Goal: Information Seeking & Learning: Check status

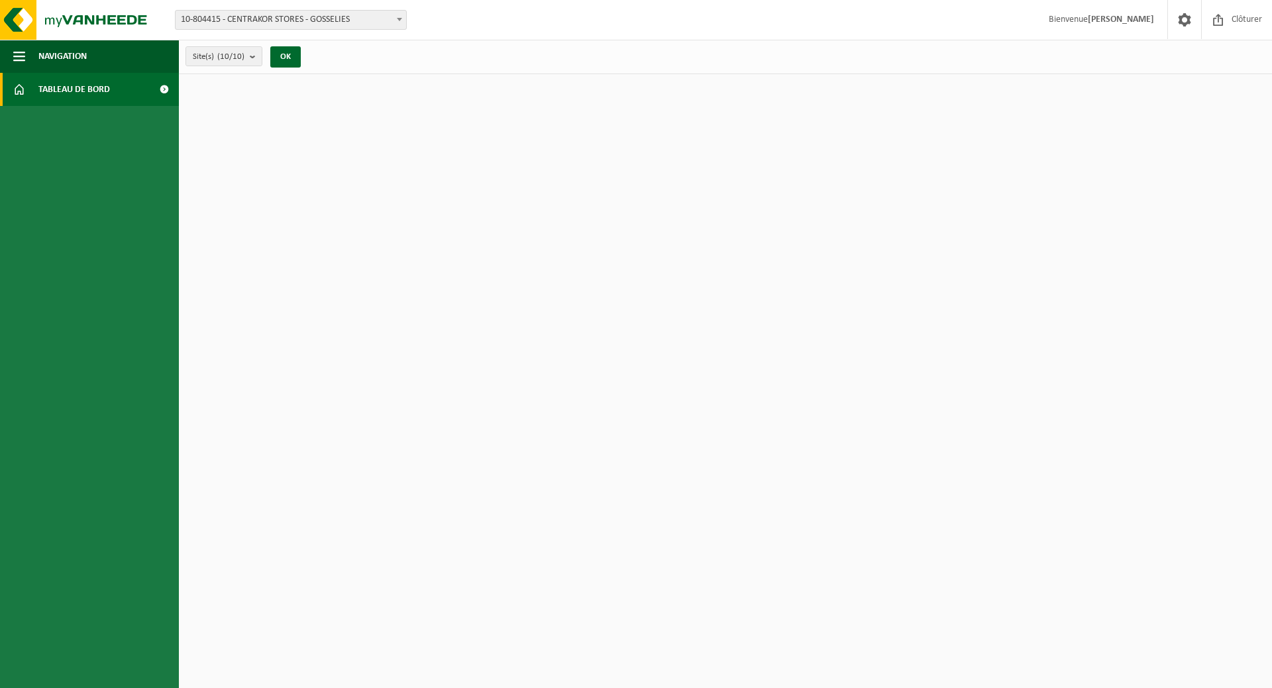
click at [349, 22] on span "10-804415 - CENTRAKOR STORES - GOSSELIES" at bounding box center [291, 20] width 231 height 19
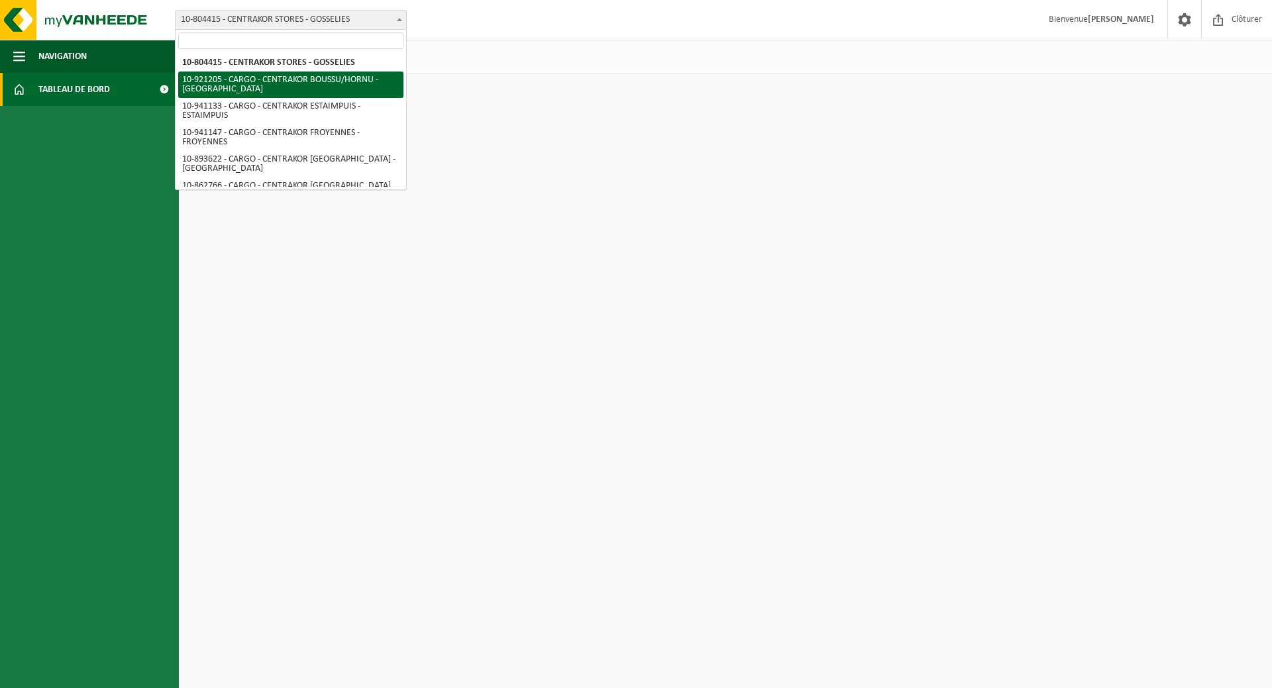
select select "129940"
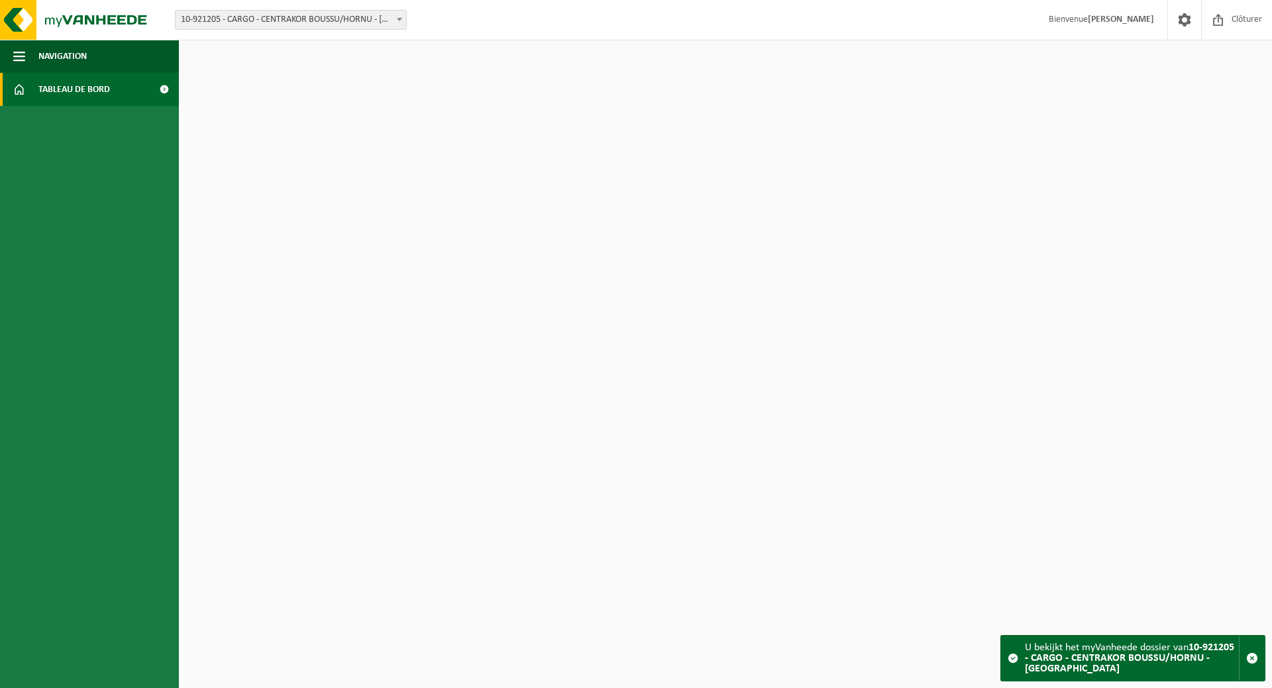
click at [133, 89] on link "Tableau de bord" at bounding box center [89, 89] width 179 height 33
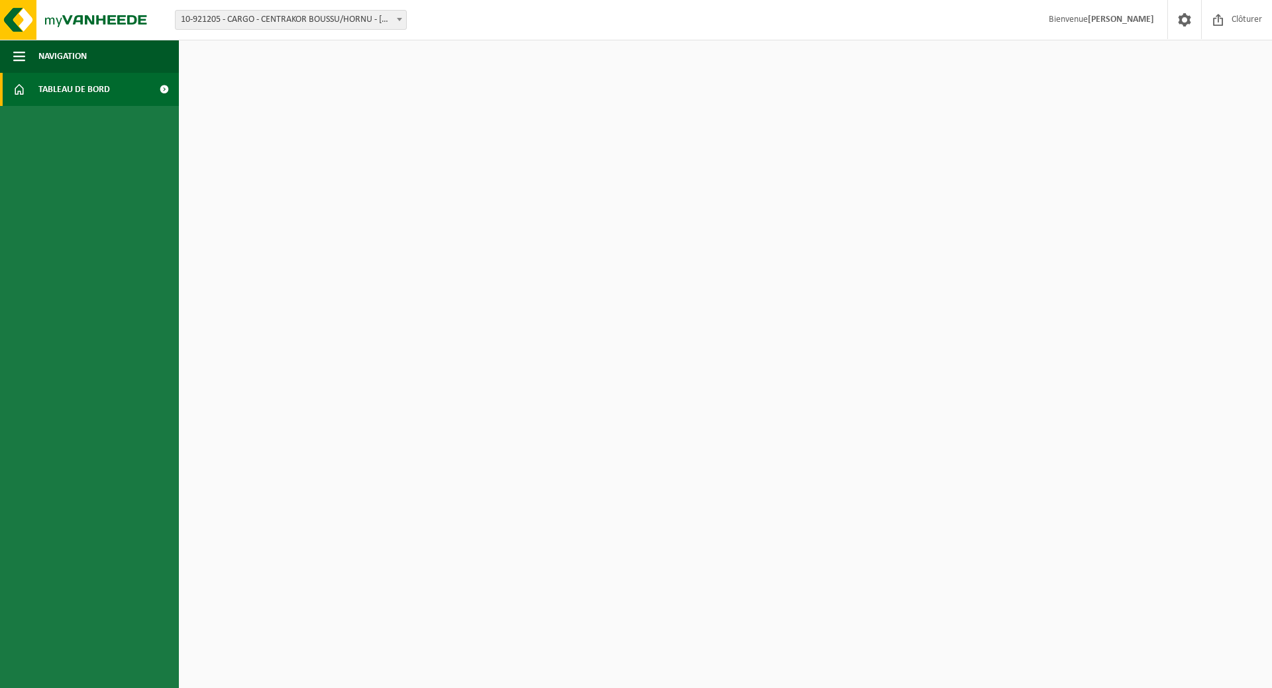
click at [1141, 22] on strong "[PERSON_NAME]" at bounding box center [1121, 20] width 66 height 10
click at [1237, 21] on span "Clôturer" at bounding box center [1246, 19] width 37 height 39
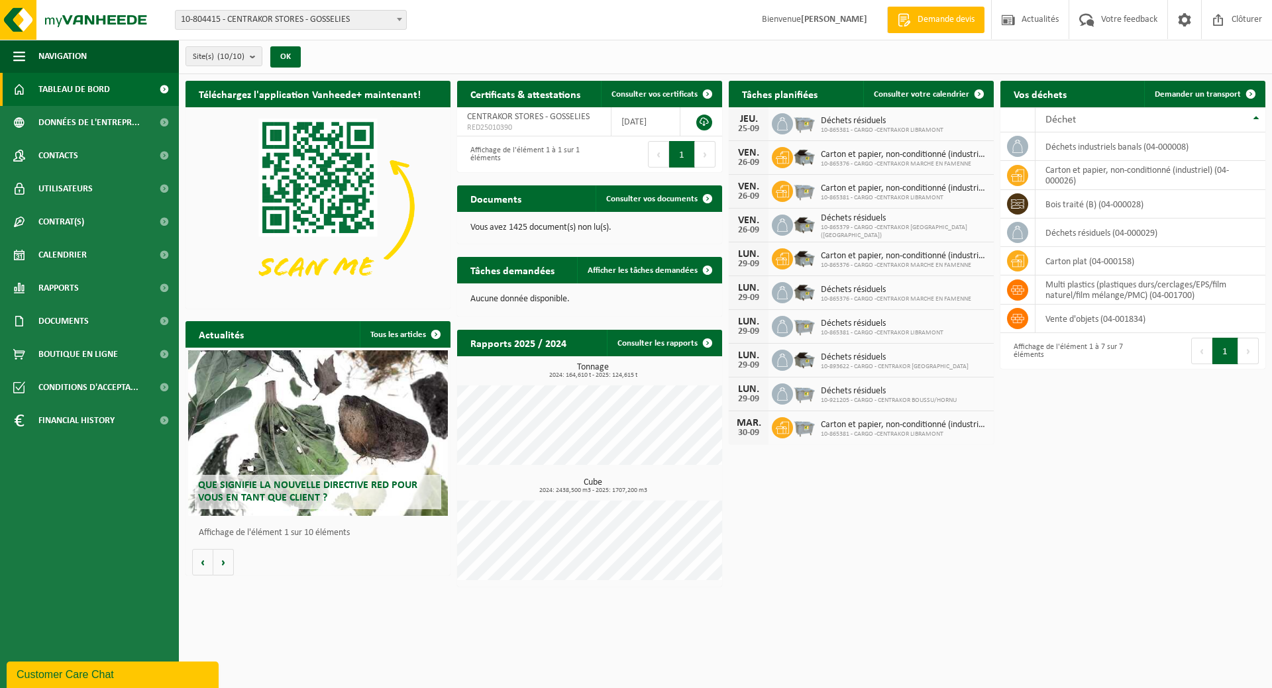
click at [321, 13] on span "10-804415 - CENTRAKOR STORES - GOSSELIES" at bounding box center [291, 20] width 231 height 19
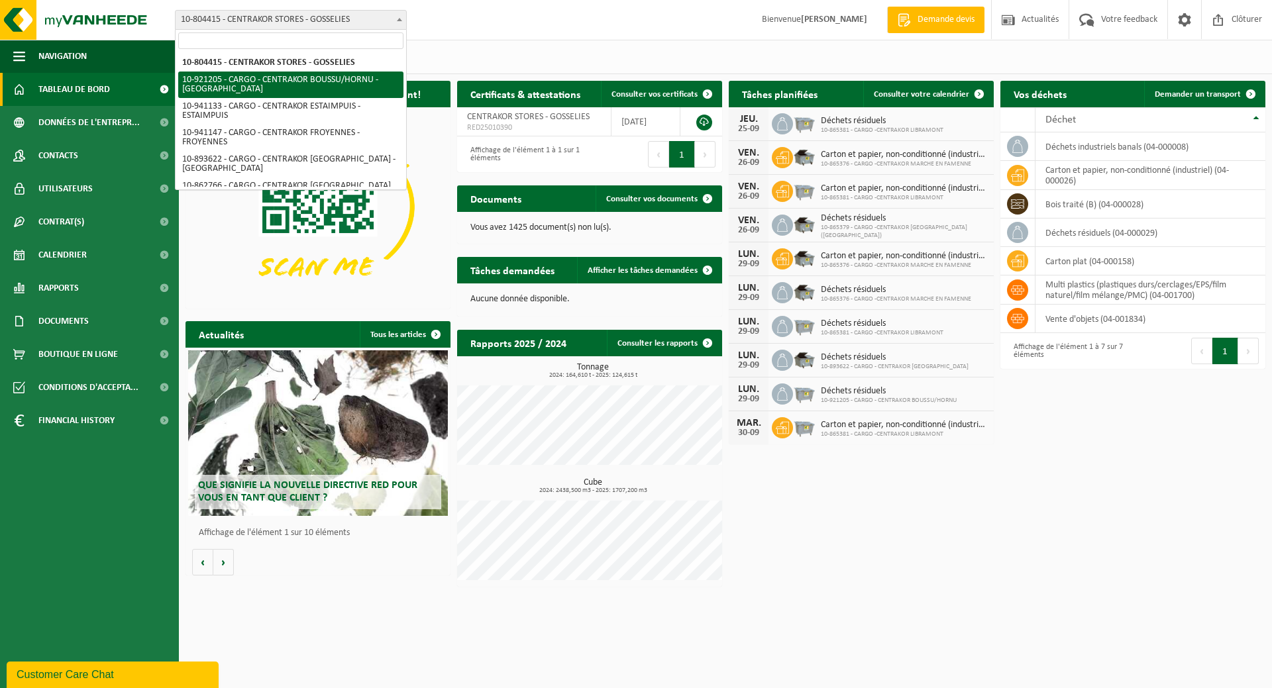
select select "129940"
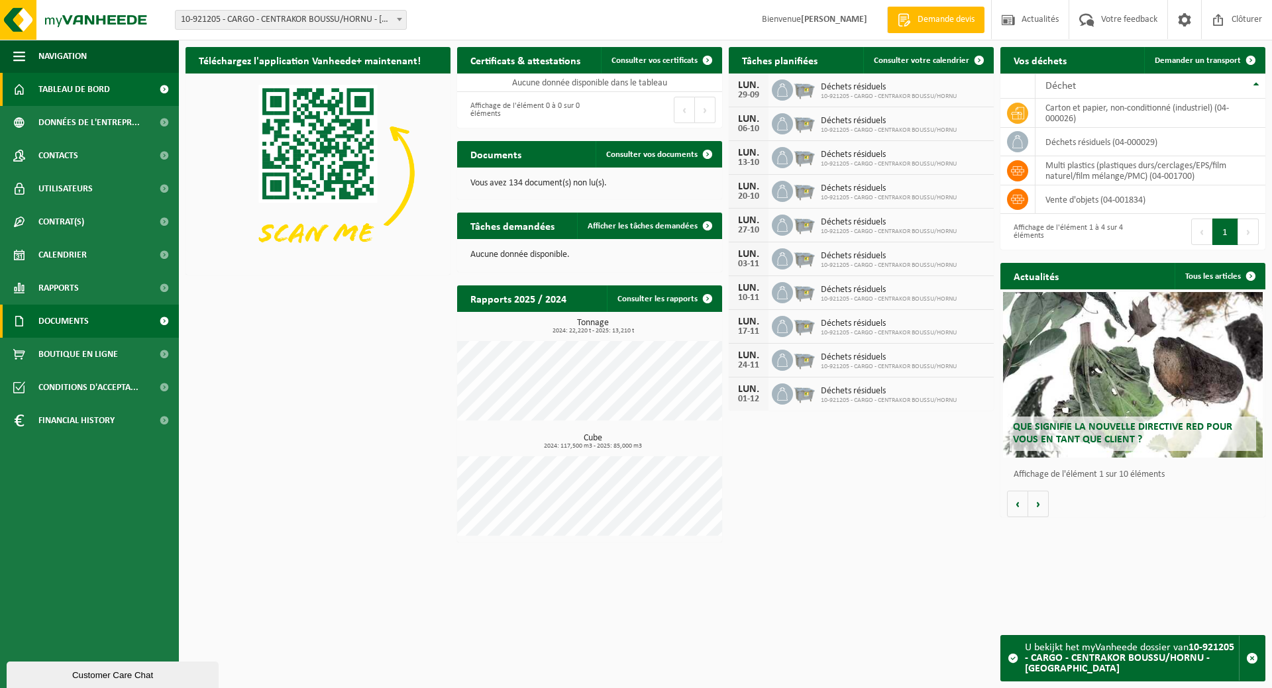
click at [74, 324] on span "Documents" at bounding box center [63, 321] width 50 height 33
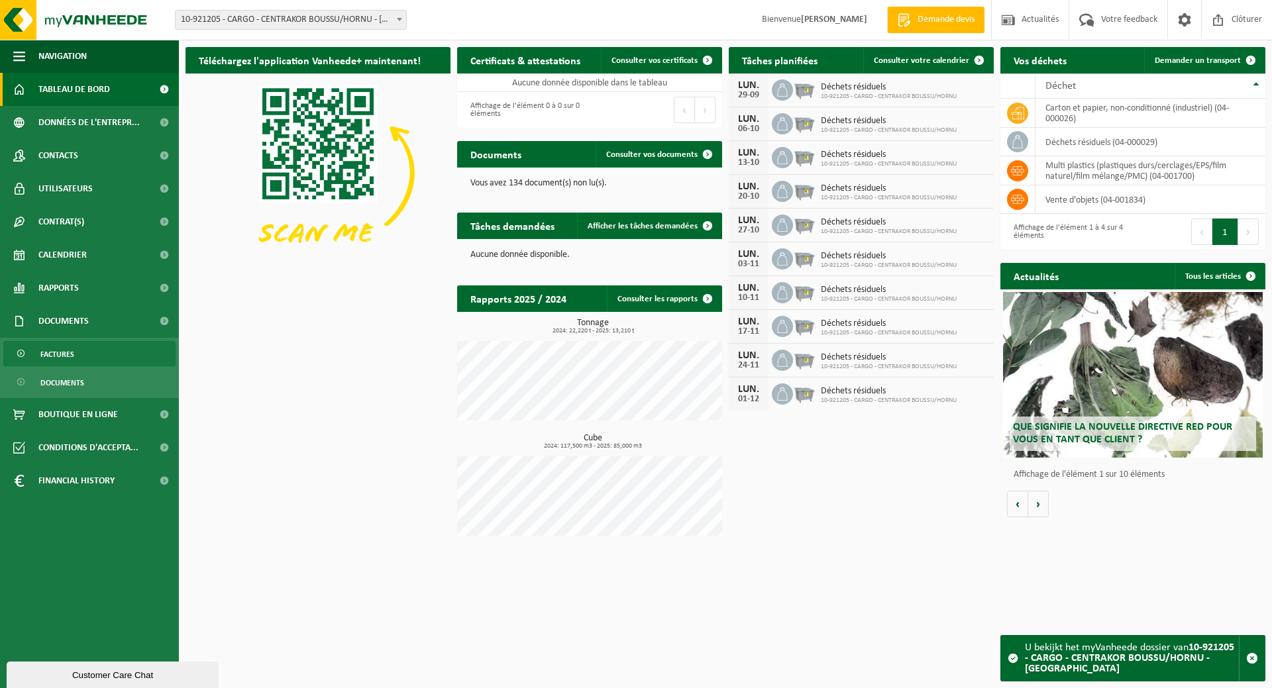
click at [66, 356] on span "Factures" at bounding box center [57, 354] width 34 height 25
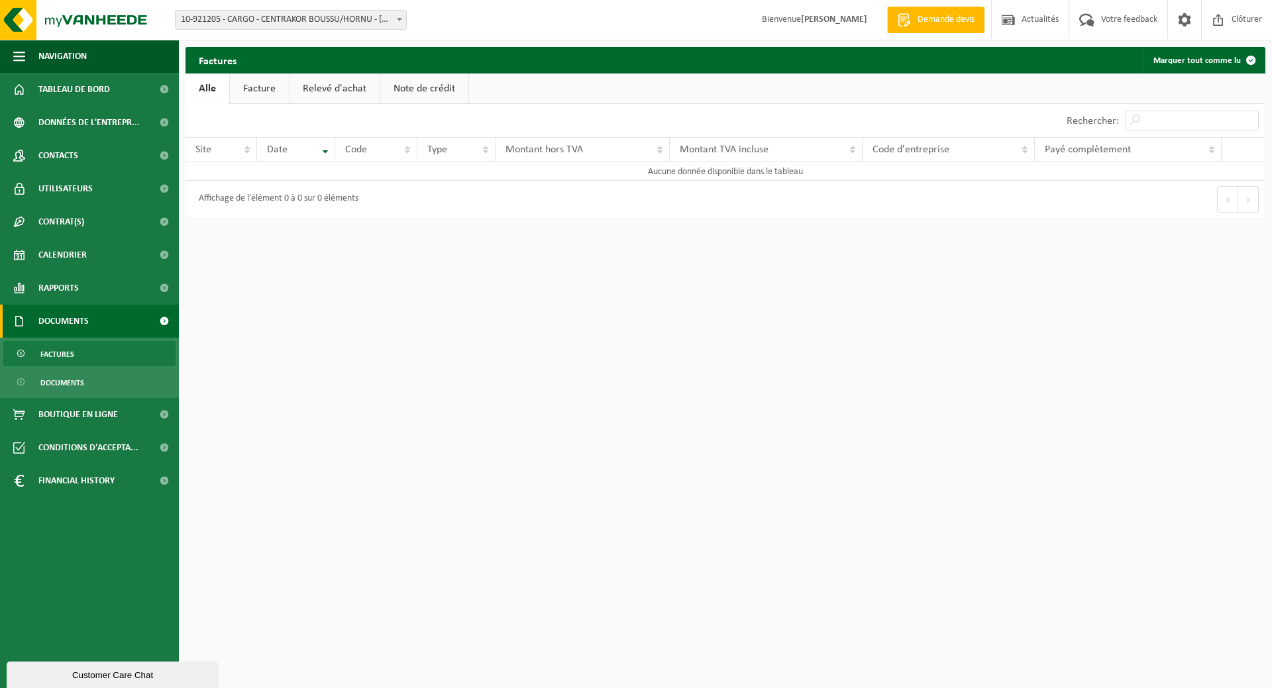
click at [260, 91] on link "Facture" at bounding box center [259, 89] width 59 height 30
click at [326, 87] on link "Relevé d'achat" at bounding box center [335, 89] width 90 height 30
click at [417, 91] on link "Note de crédit" at bounding box center [426, 89] width 88 height 30
click at [70, 376] on span "Documents" at bounding box center [62, 382] width 44 height 25
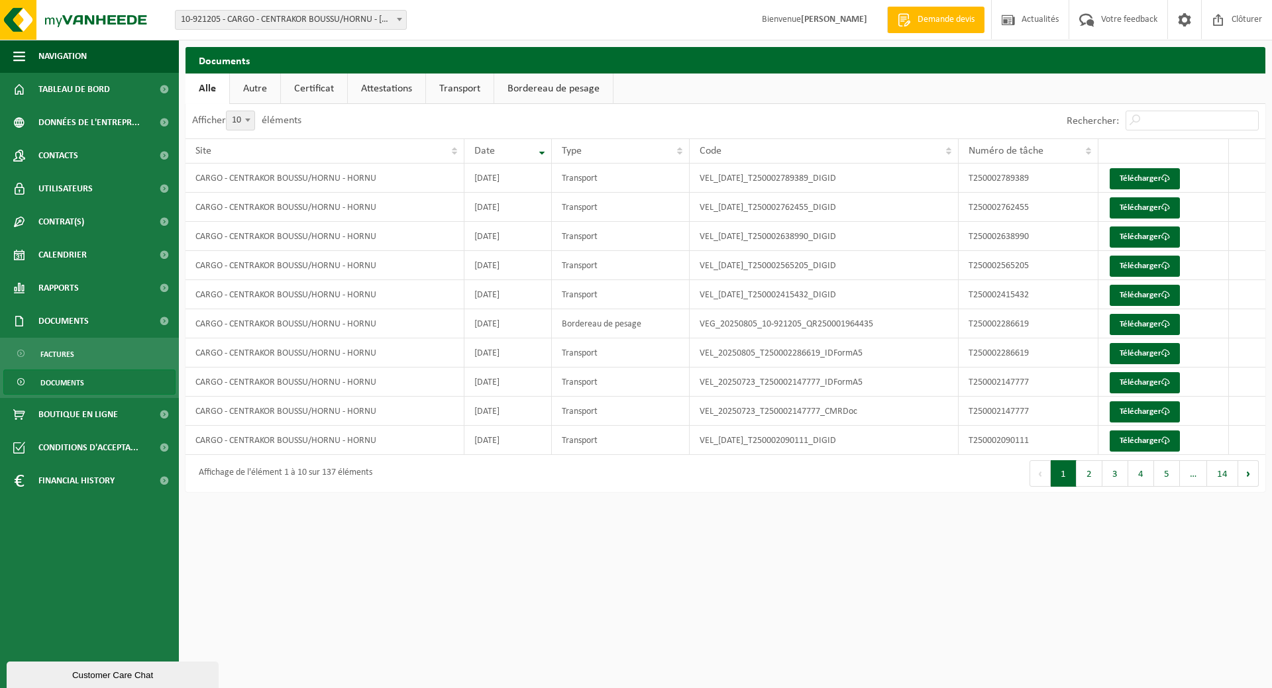
click at [302, 88] on link "Certificat" at bounding box center [314, 89] width 66 height 30
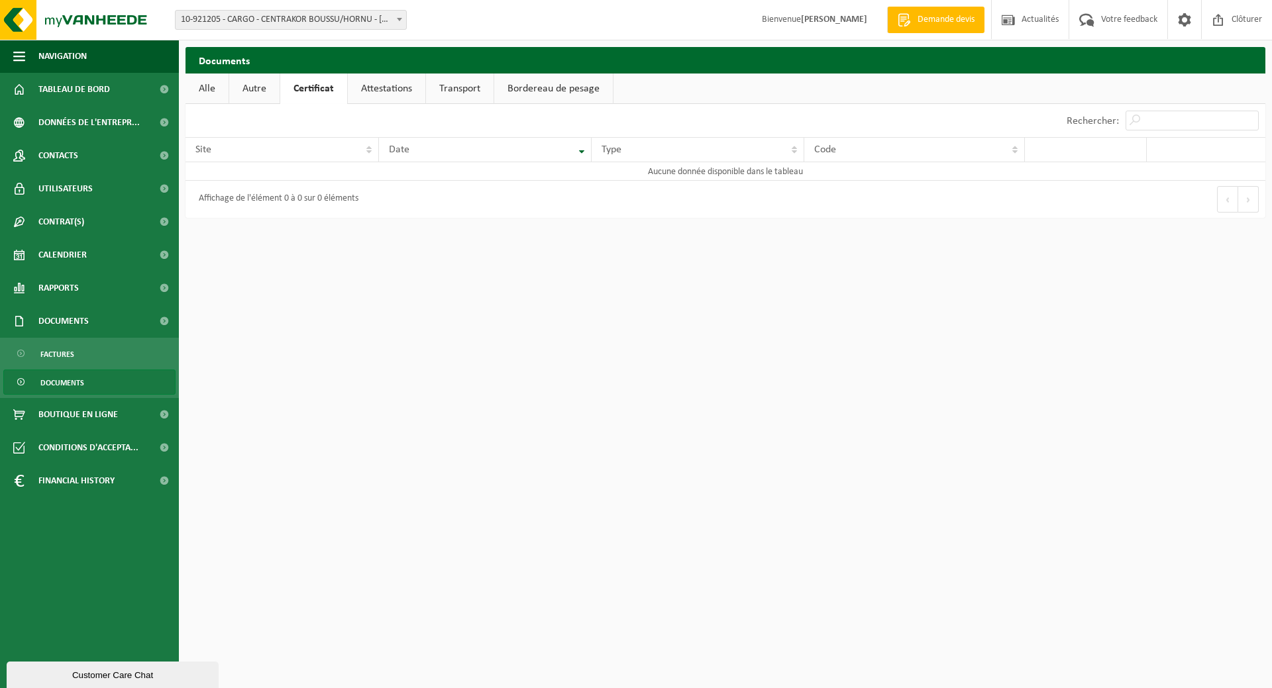
click at [371, 91] on link "Attestations" at bounding box center [386, 89] width 77 height 30
click at [488, 88] on link "Transport" at bounding box center [463, 89] width 68 height 30
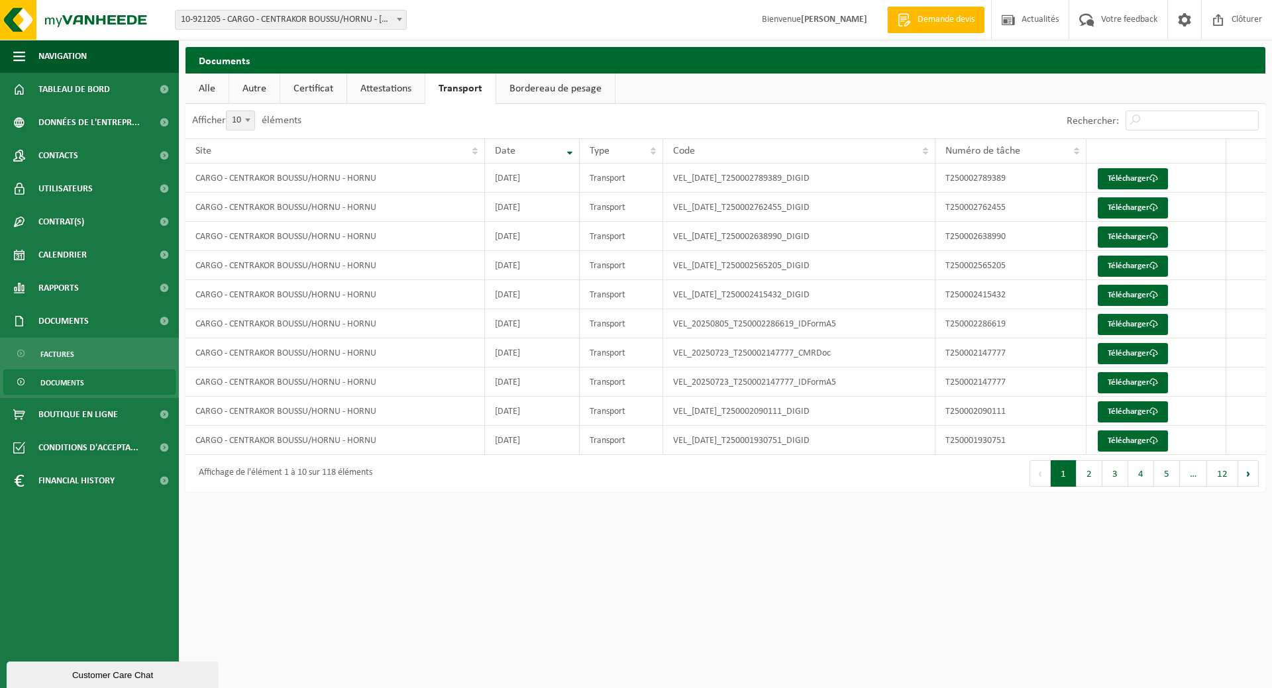
click at [567, 89] on link "Bordereau de pesage" at bounding box center [555, 89] width 119 height 30
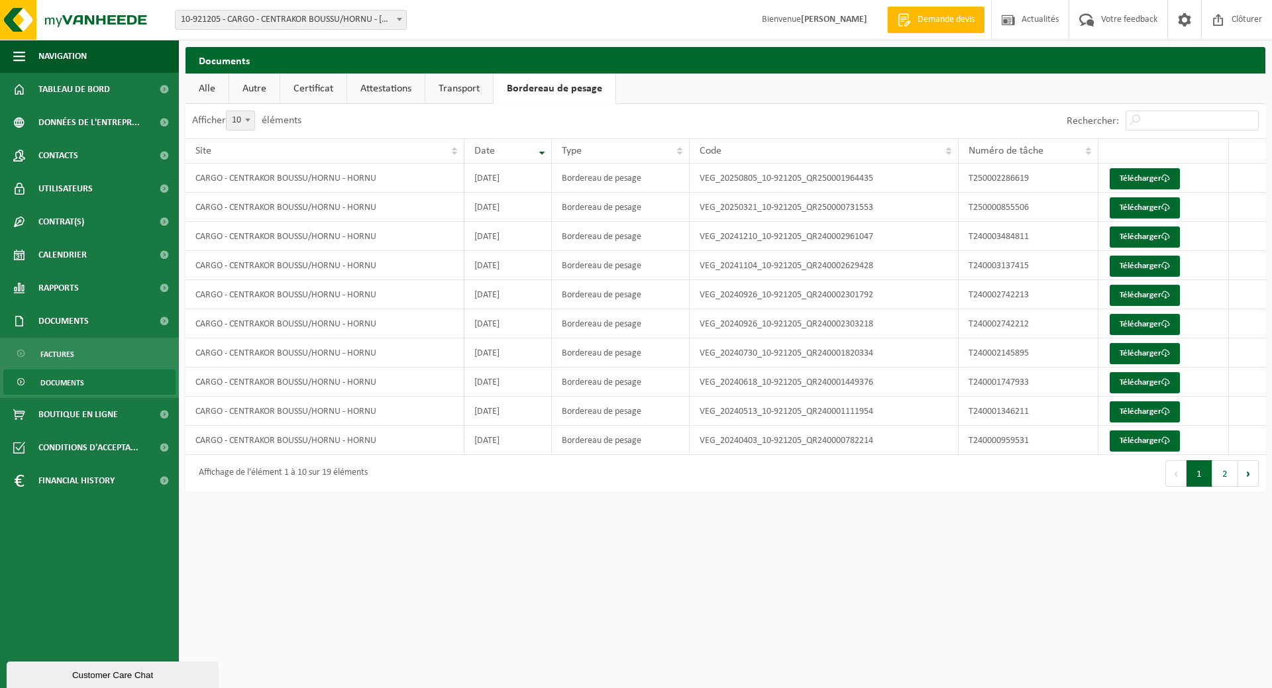
click at [208, 86] on link "Alle" at bounding box center [206, 89] width 43 height 30
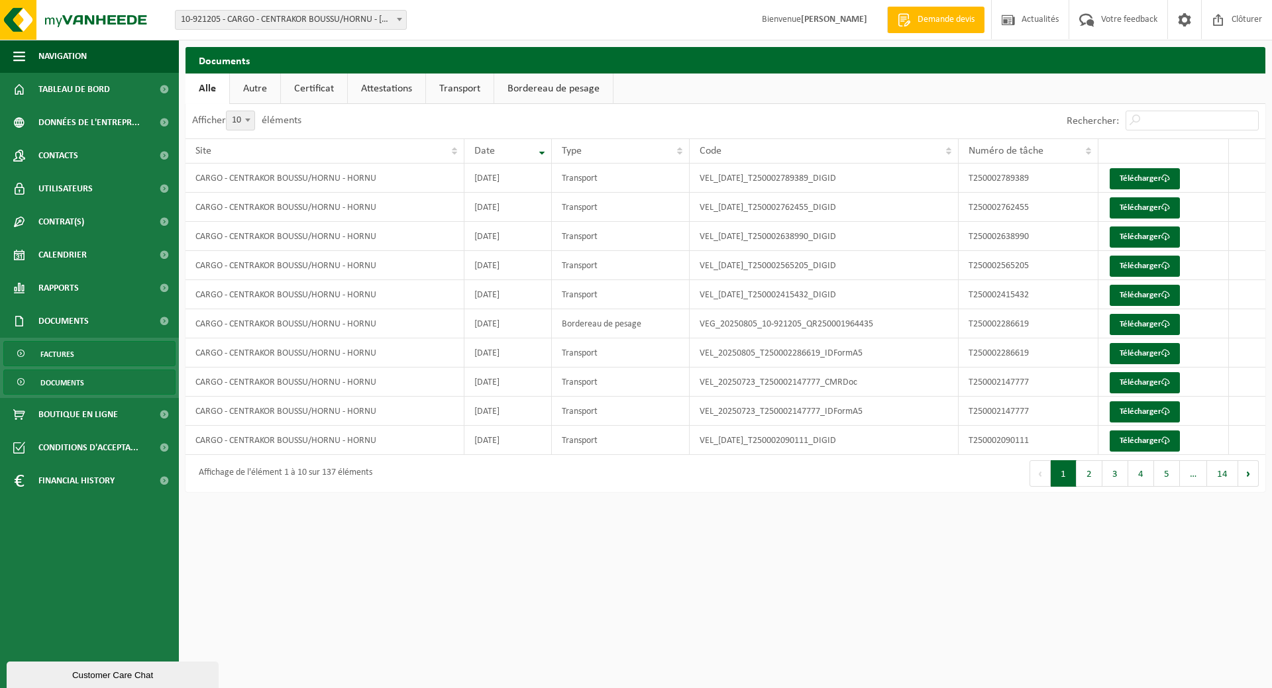
click at [62, 356] on span "Factures" at bounding box center [57, 354] width 34 height 25
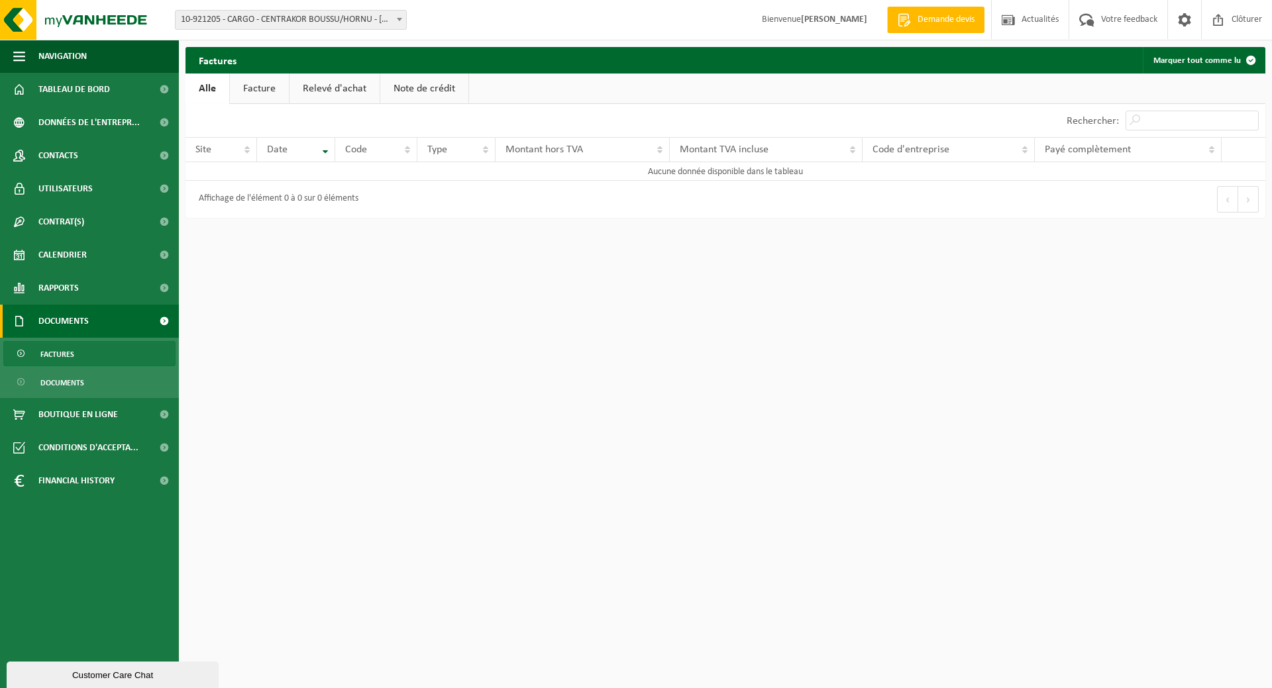
click at [256, 87] on link "Facture" at bounding box center [259, 89] width 59 height 30
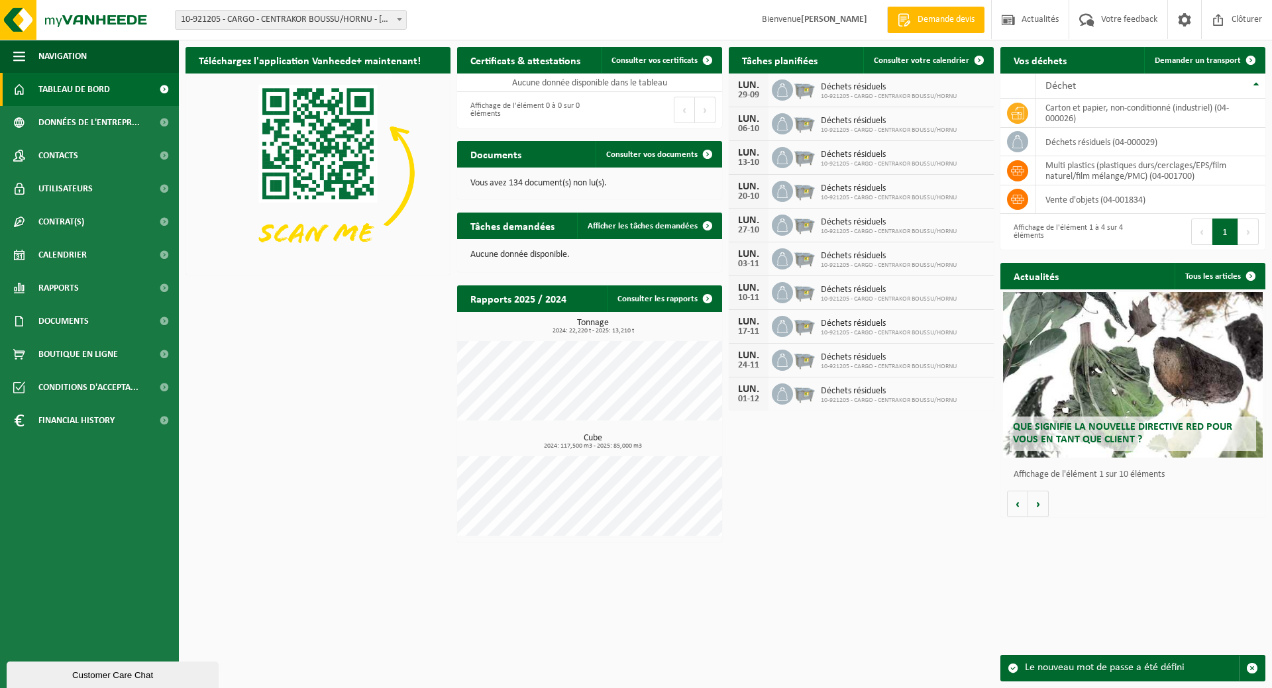
click at [333, 15] on span "10-921205 - CARGO - CENTRAKOR BOUSSU/HORNU - [GEOGRAPHIC_DATA]" at bounding box center [291, 20] width 231 height 19
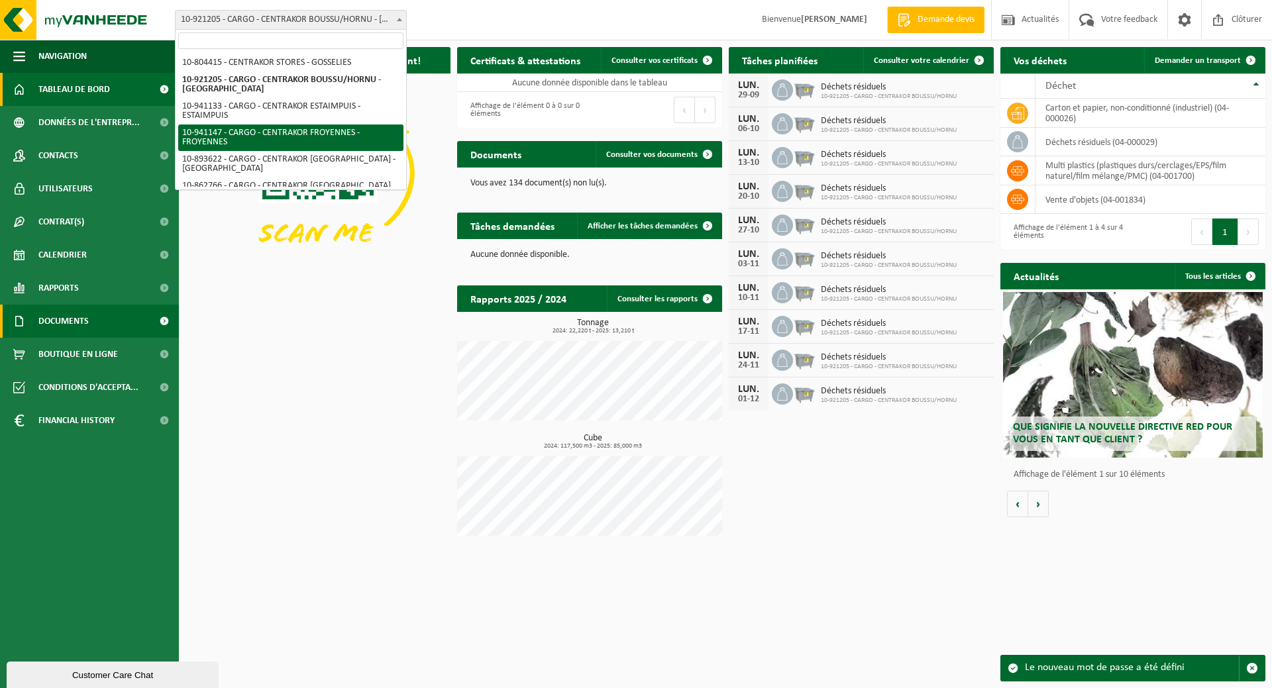
click at [85, 325] on span "Documents" at bounding box center [63, 321] width 50 height 33
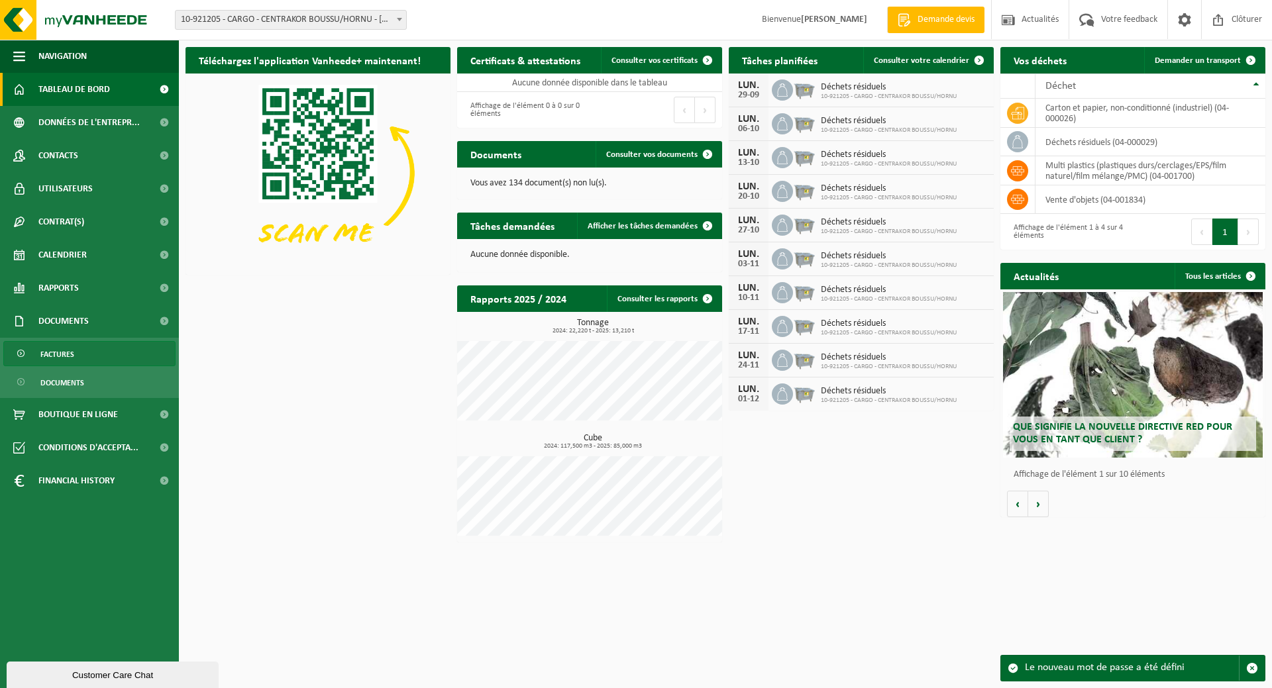
click at [92, 353] on link "Factures" at bounding box center [89, 353] width 172 height 25
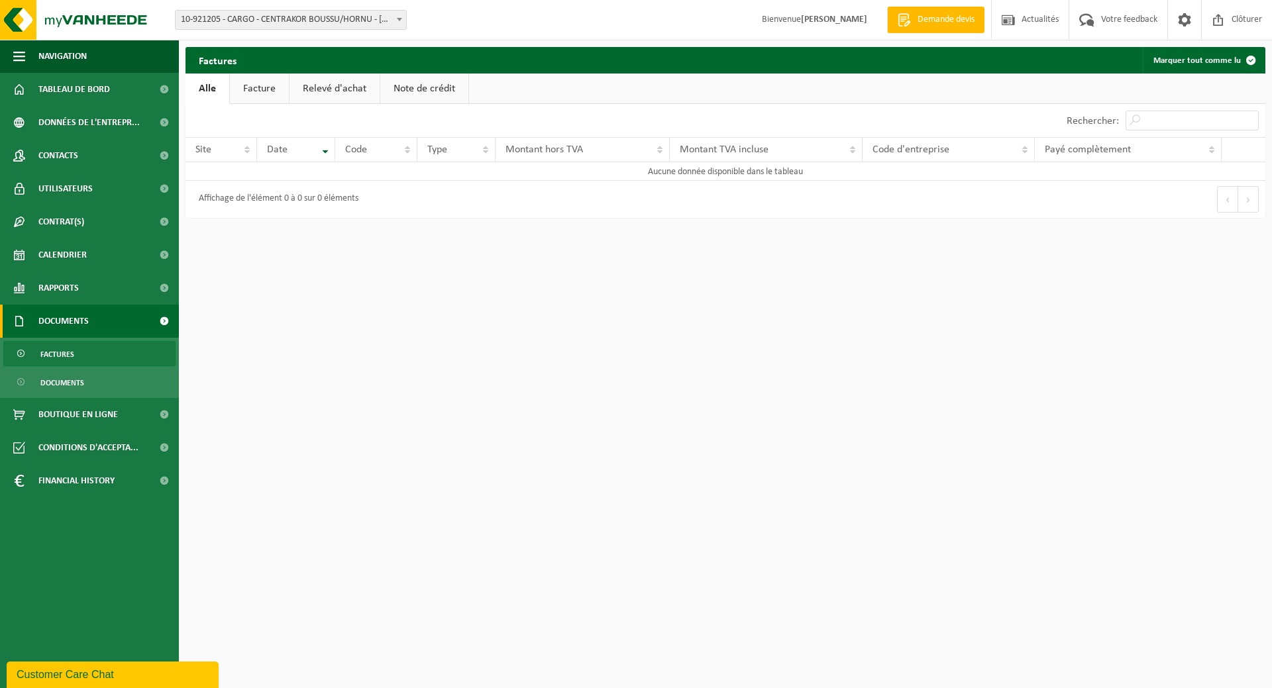
click at [258, 95] on link "Facture" at bounding box center [259, 89] width 59 height 30
click at [308, 85] on link "Relevé d'achat" at bounding box center [335, 89] width 90 height 30
click at [238, 95] on link "Facture" at bounding box center [258, 89] width 59 height 30
